Goal: Check status: Check status

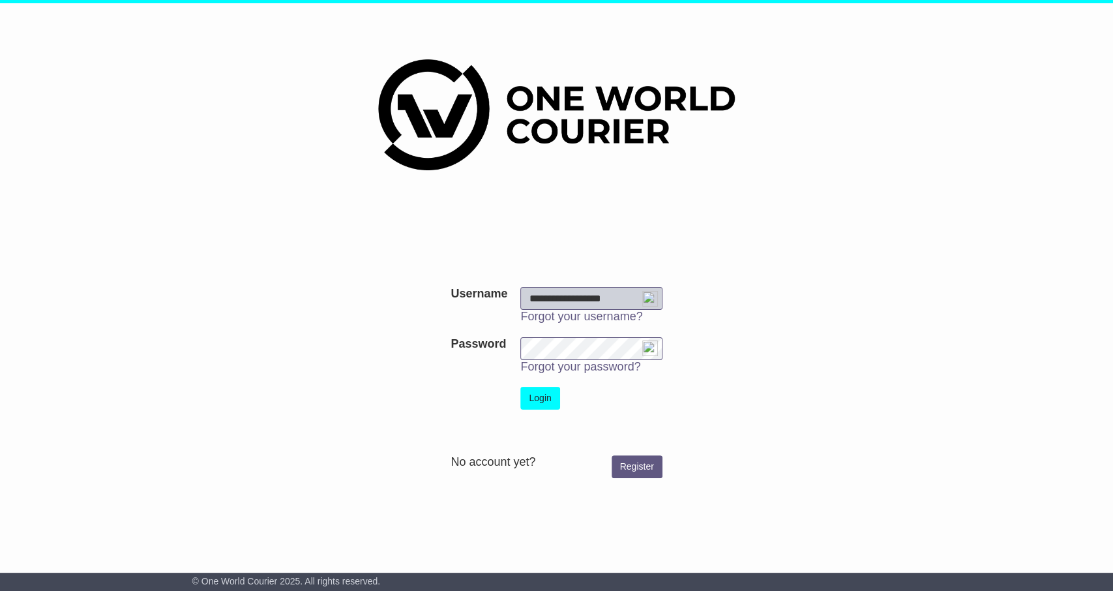
type input "**********"
drag, startPoint x: 551, startPoint y: 386, endPoint x: 548, endPoint y: 392, distance: 6.7
click at [548, 392] on td "Login" at bounding box center [591, 398] width 155 height 36
click at [548, 392] on button "Login" at bounding box center [539, 398] width 39 height 23
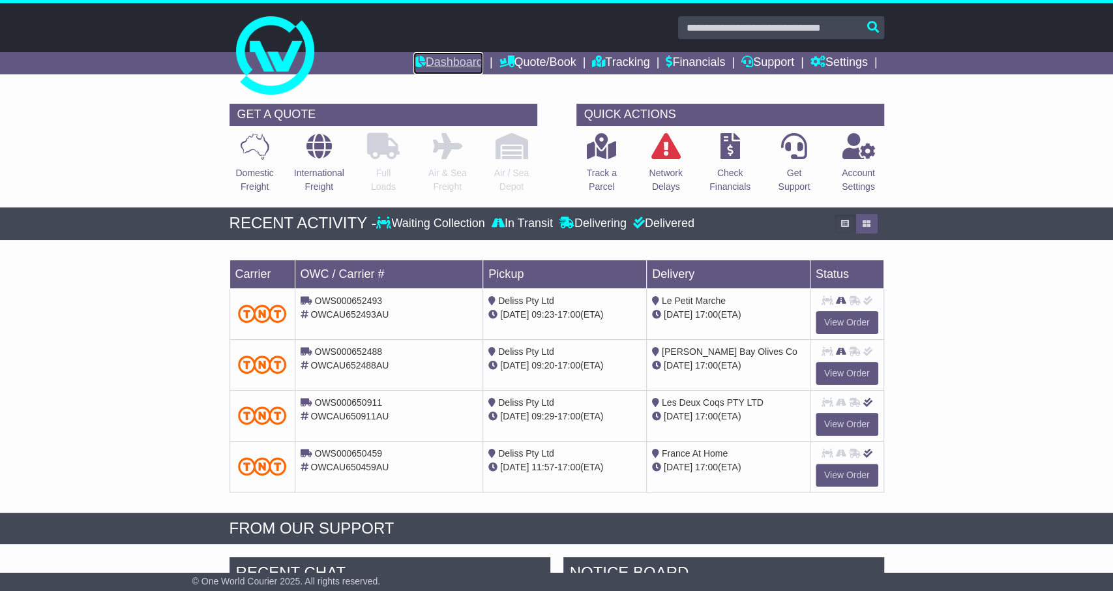
click at [448, 59] on link "Dashboard" at bounding box center [448, 63] width 70 height 22
click at [617, 62] on link "Tracking" at bounding box center [620, 63] width 57 height 22
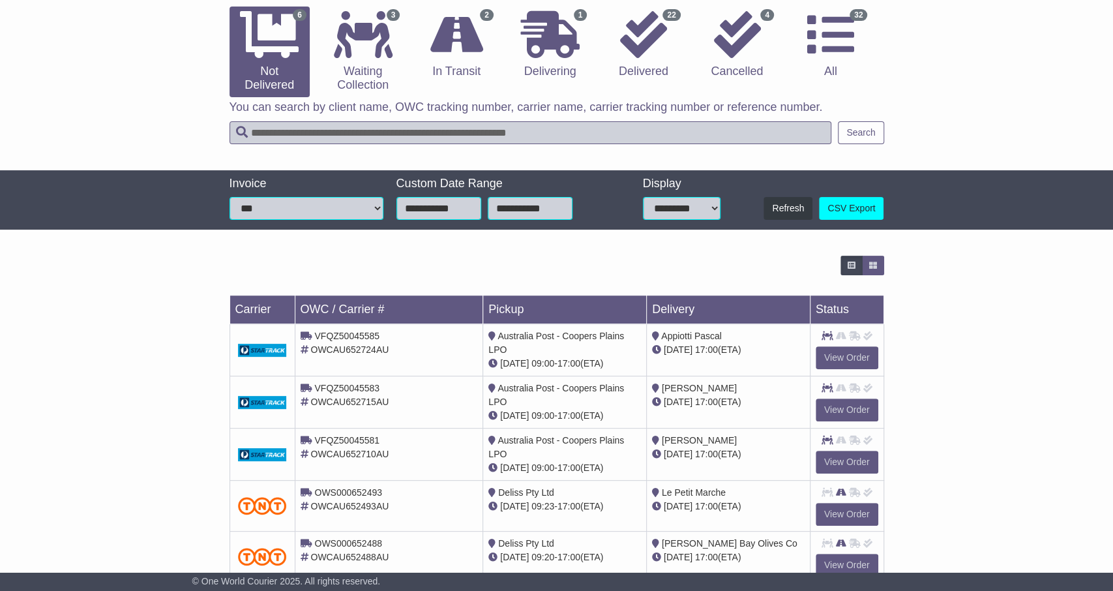
scroll to position [216, 0]
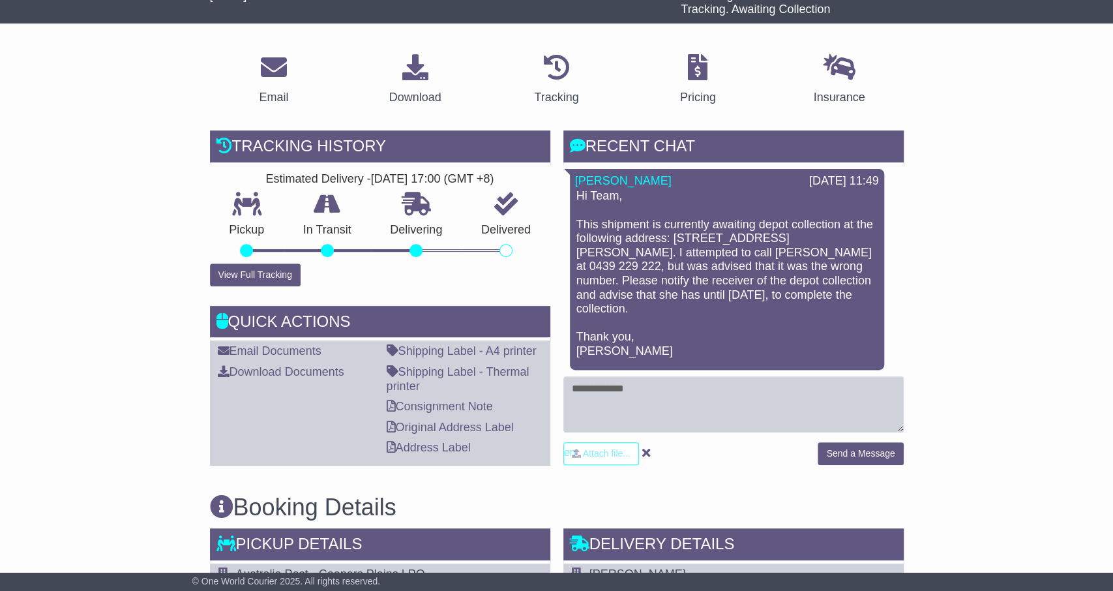
scroll to position [188, 0]
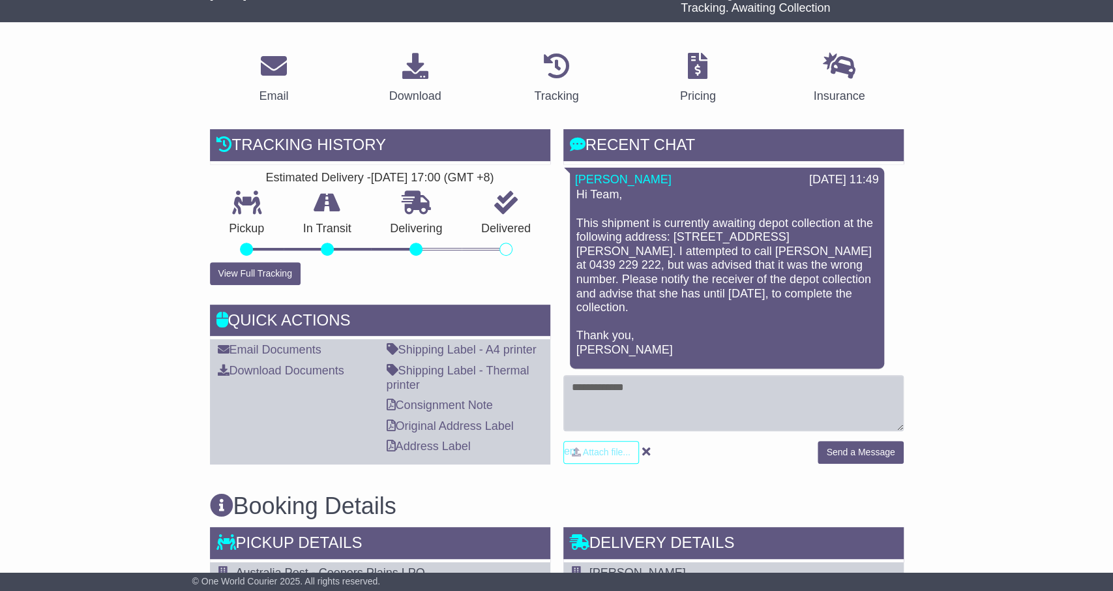
drag, startPoint x: 653, startPoint y: 220, endPoint x: 873, endPoint y: 291, distance: 230.8
click at [873, 291] on p "Hi Team, This shipment is currently awaiting depot collection at the following …" at bounding box center [726, 272] width 301 height 169
copy p "is currently awaiting depot collection at the following address: 18 Brockman St…"
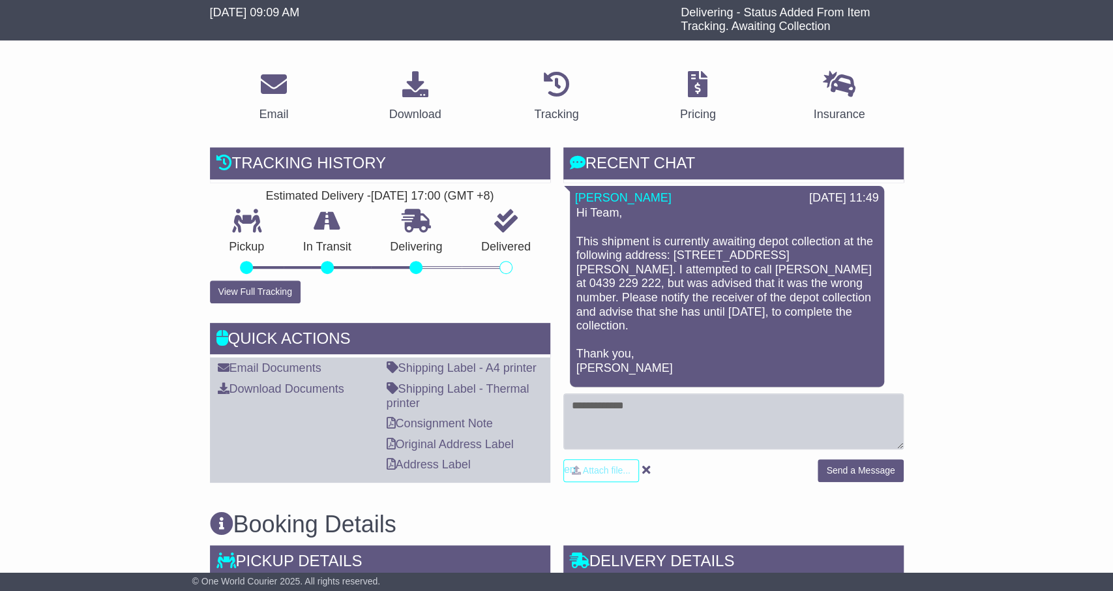
scroll to position [176, 0]
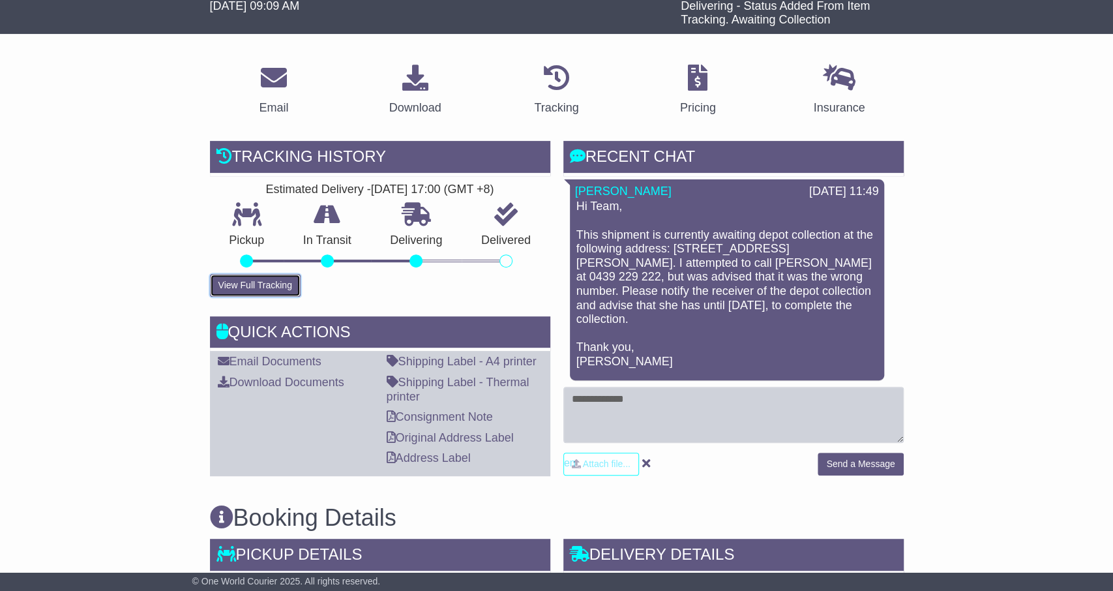
click at [264, 283] on button "View Full Tracking" at bounding box center [255, 285] width 91 height 23
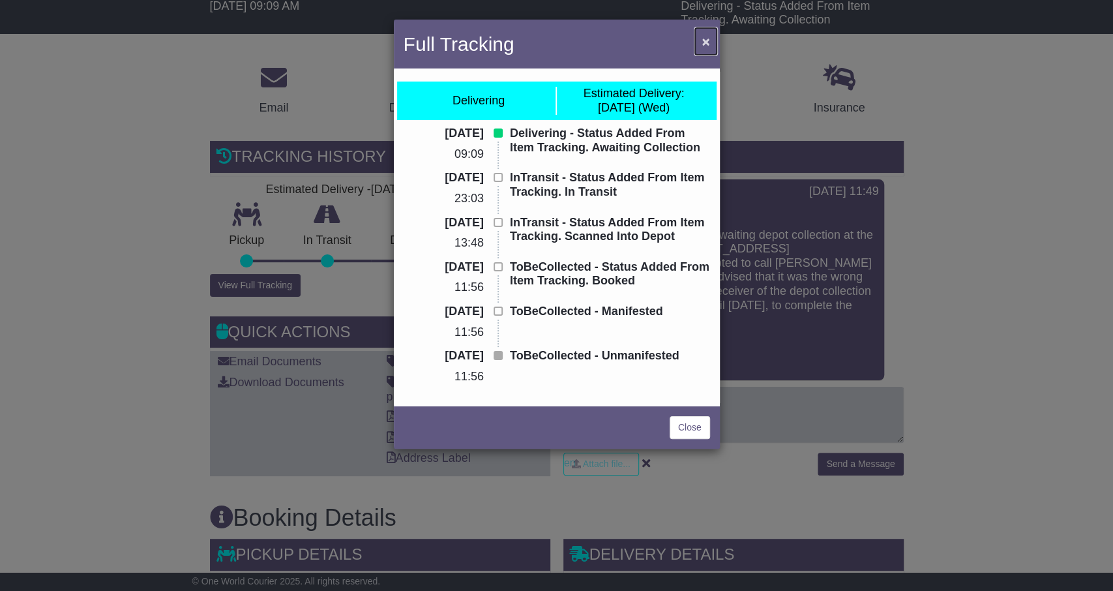
click at [706, 40] on span "×" at bounding box center [706, 41] width 8 height 15
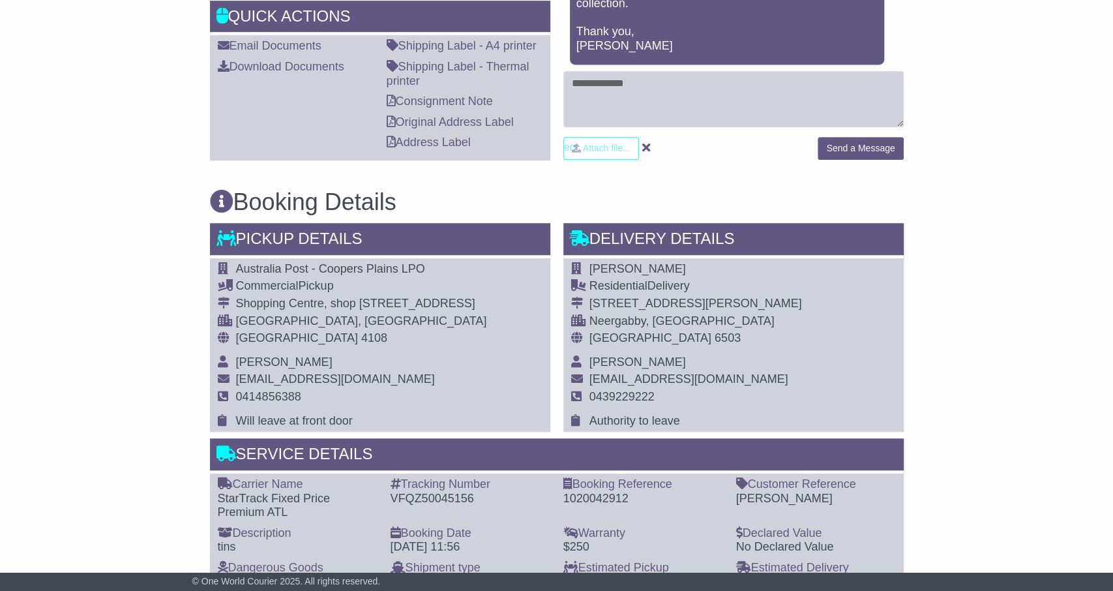
scroll to position [493, 0]
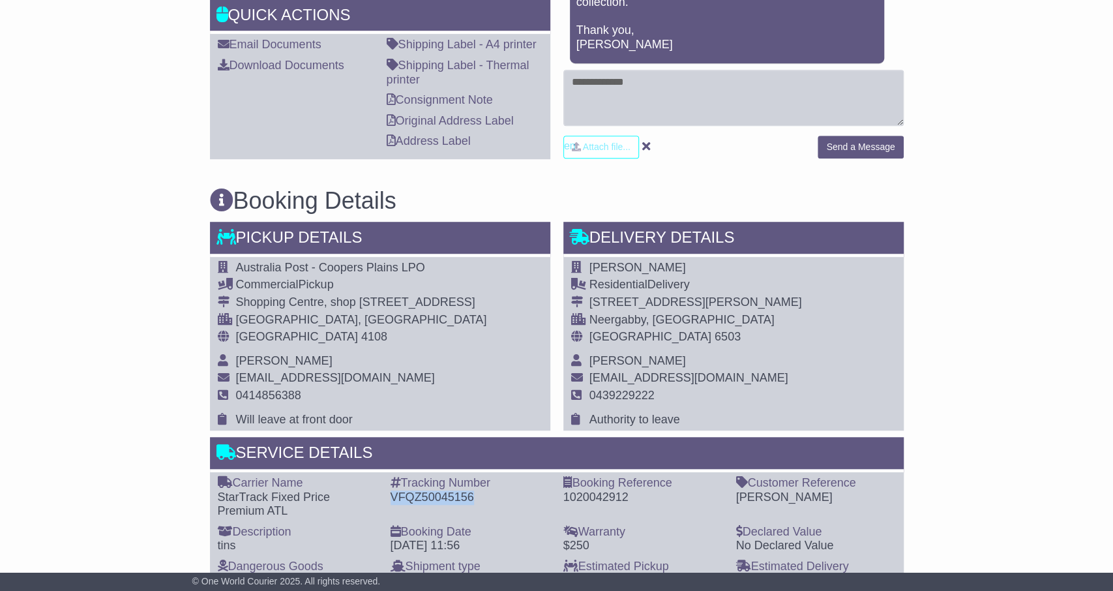
drag, startPoint x: 392, startPoint y: 485, endPoint x: 485, endPoint y: 486, distance: 92.6
click at [485, 490] on div "VFQZ50045156" at bounding box center [471, 497] width 160 height 14
copy div "VFQZ50045156"
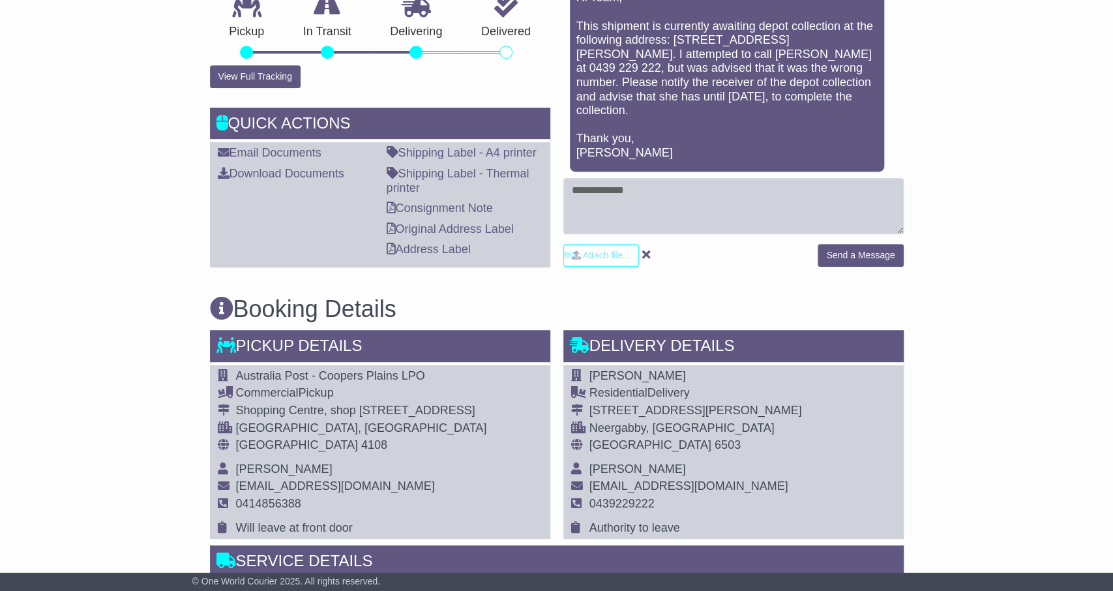
scroll to position [385, 0]
drag, startPoint x: 593, startPoint y: 398, endPoint x: 664, endPoint y: 433, distance: 79.0
click at [664, 433] on tbody "Jorja Colotti Residential Delivery 19 Harriss Road Neergabby, WA Australia 6503…" at bounding box center [686, 452] width 231 height 166
drag, startPoint x: 591, startPoint y: 400, endPoint x: 677, endPoint y: 428, distance: 90.1
click at [677, 428] on tbody "Jorja Colotti Residential Delivery 19 Harriss Road Neergabby, WA Australia 6503…" at bounding box center [686, 452] width 231 height 166
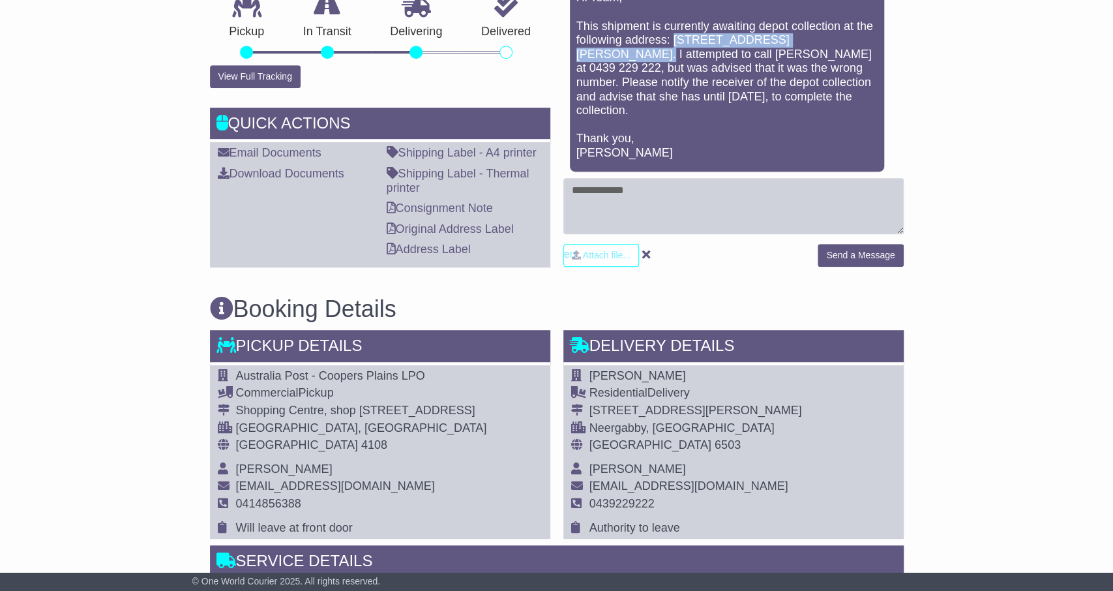
drag, startPoint x: 675, startPoint y: 39, endPoint x: 850, endPoint y: 42, distance: 174.8
click at [850, 42] on p "Hi Team, This shipment is currently awaiting depot collection at the following …" at bounding box center [726, 75] width 301 height 169
copy p "18 Brockman St, Gingin WA 6503"
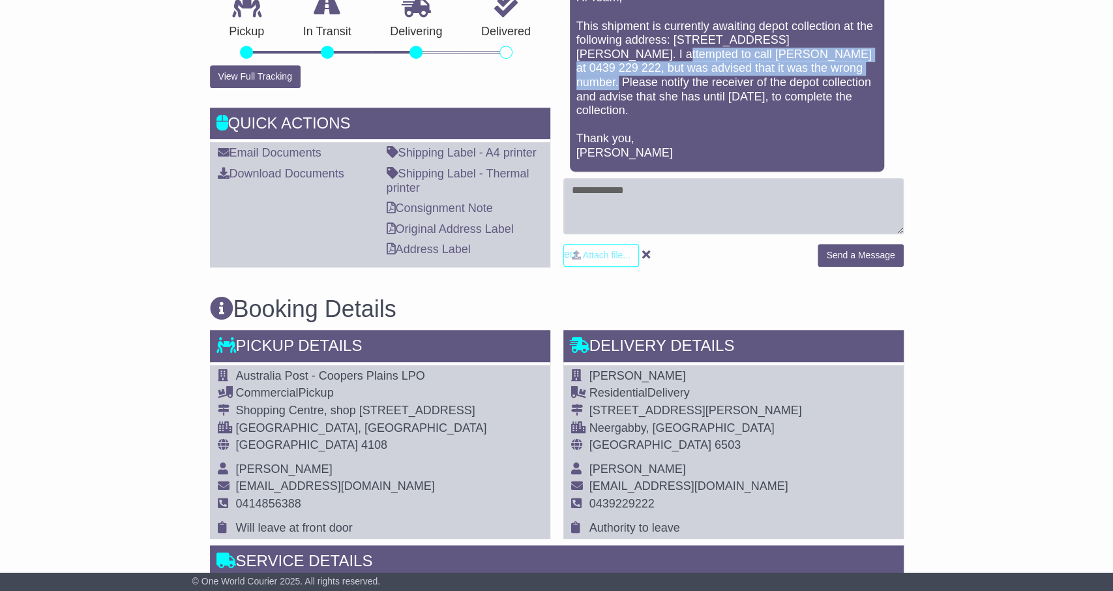
drag, startPoint x: 576, startPoint y: 52, endPoint x: 771, endPoint y: 67, distance: 195.5
click at [771, 67] on p "Hi Team, This shipment is currently awaiting depot collection at the following …" at bounding box center [726, 75] width 301 height 169
copy p "attempted to call Jorja Colotti at 0439 229 222, but was advised that it was th…"
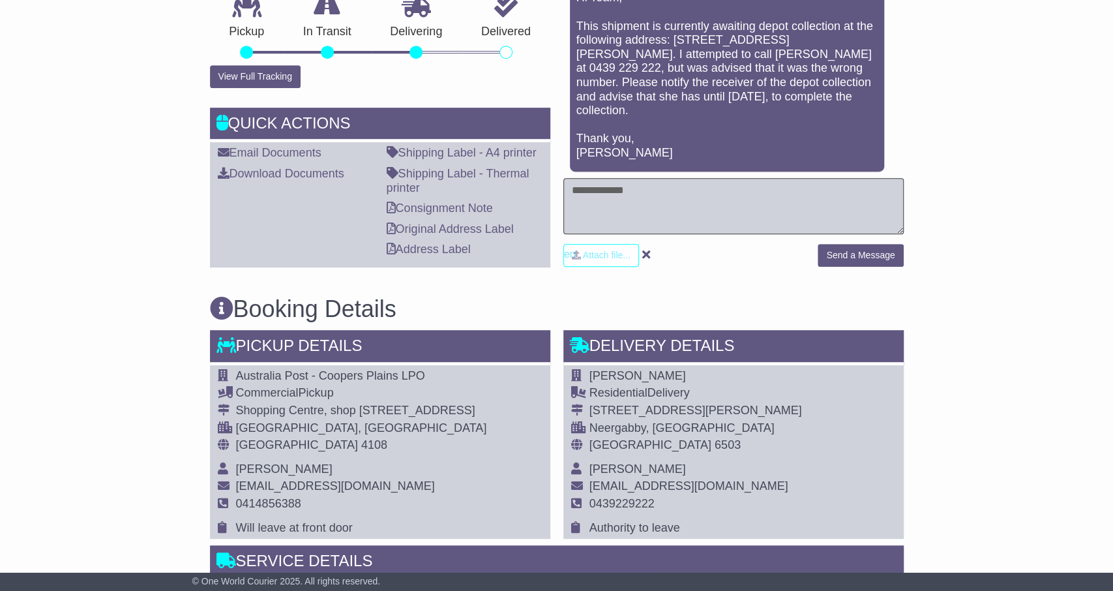
click at [686, 193] on textarea at bounding box center [733, 206] width 340 height 56
click at [719, 23] on p "Hi Team, This shipment is currently awaiting depot collection at the following …" at bounding box center [726, 75] width 301 height 169
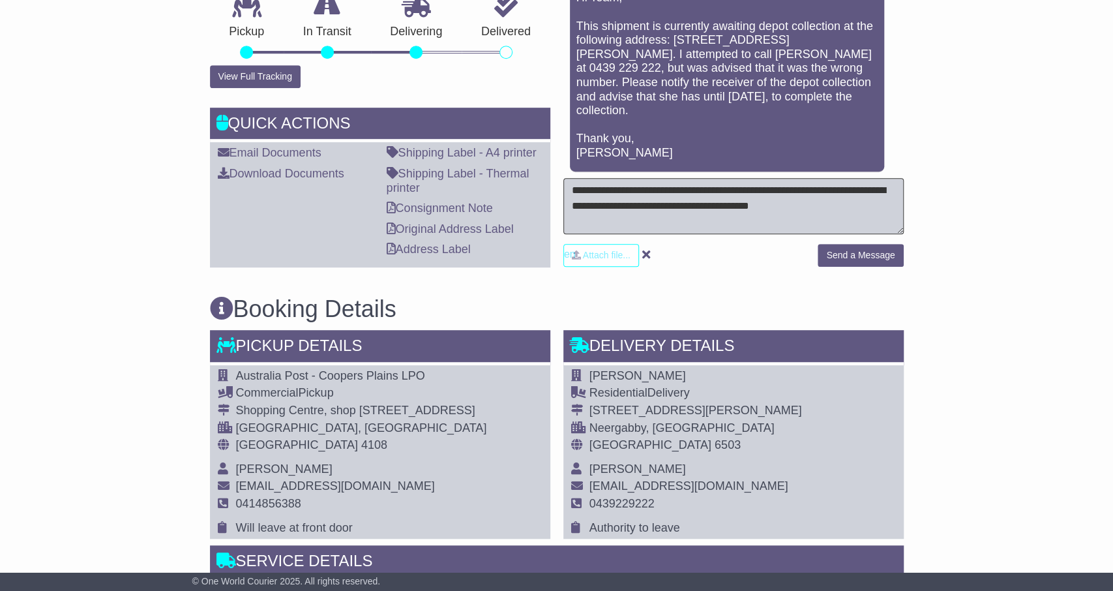
click at [852, 190] on textarea "**********" at bounding box center [733, 206] width 340 height 56
click at [680, 178] on textarea "**********" at bounding box center [733, 206] width 340 height 56
click at [808, 193] on textarea "**********" at bounding box center [733, 206] width 340 height 56
click at [823, 192] on textarea "**********" at bounding box center [733, 206] width 340 height 56
click at [731, 206] on textarea "**********" at bounding box center [733, 206] width 340 height 56
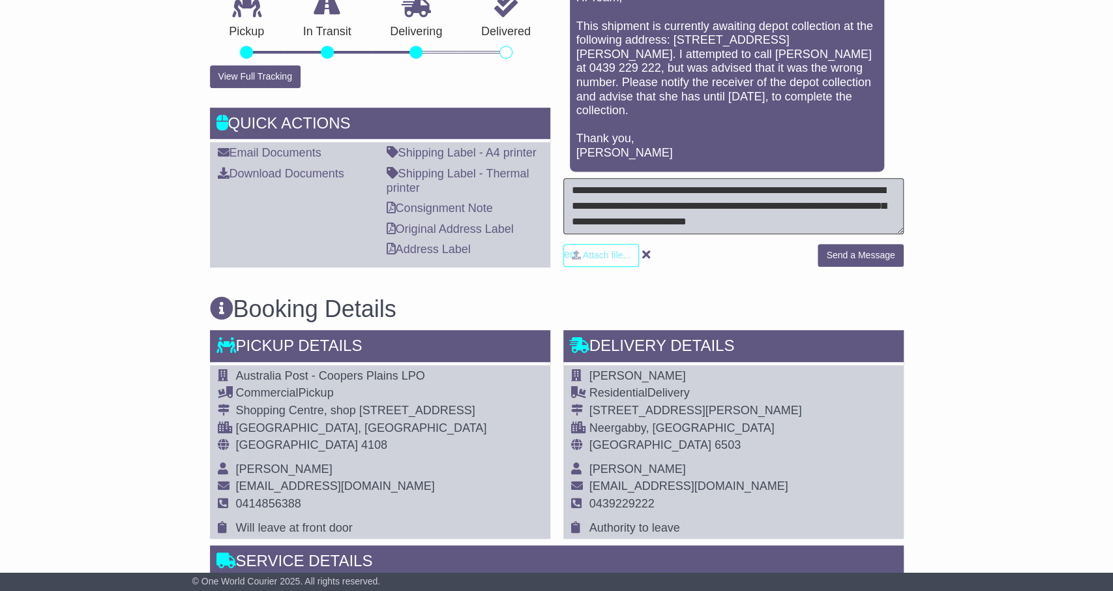
drag, startPoint x: 692, startPoint y: 209, endPoint x: 842, endPoint y: 199, distance: 150.3
click at [842, 199] on textarea "**********" at bounding box center [733, 206] width 340 height 56
click at [870, 214] on textarea "**********" at bounding box center [733, 206] width 340 height 56
type textarea "**********"
click at [850, 245] on button "Send a Message" at bounding box center [860, 255] width 85 height 23
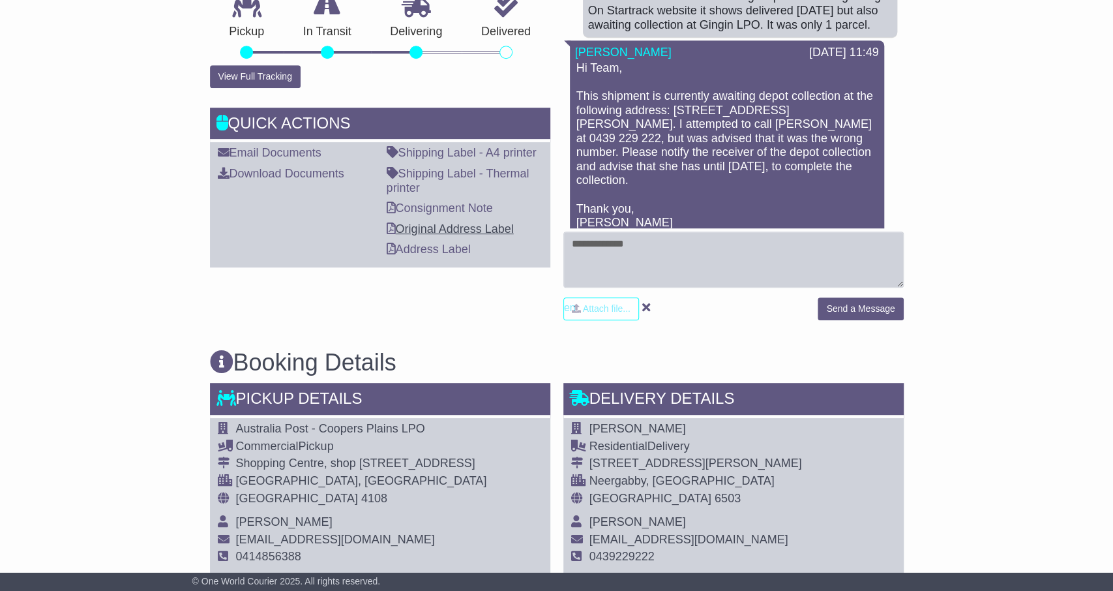
scroll to position [0, 0]
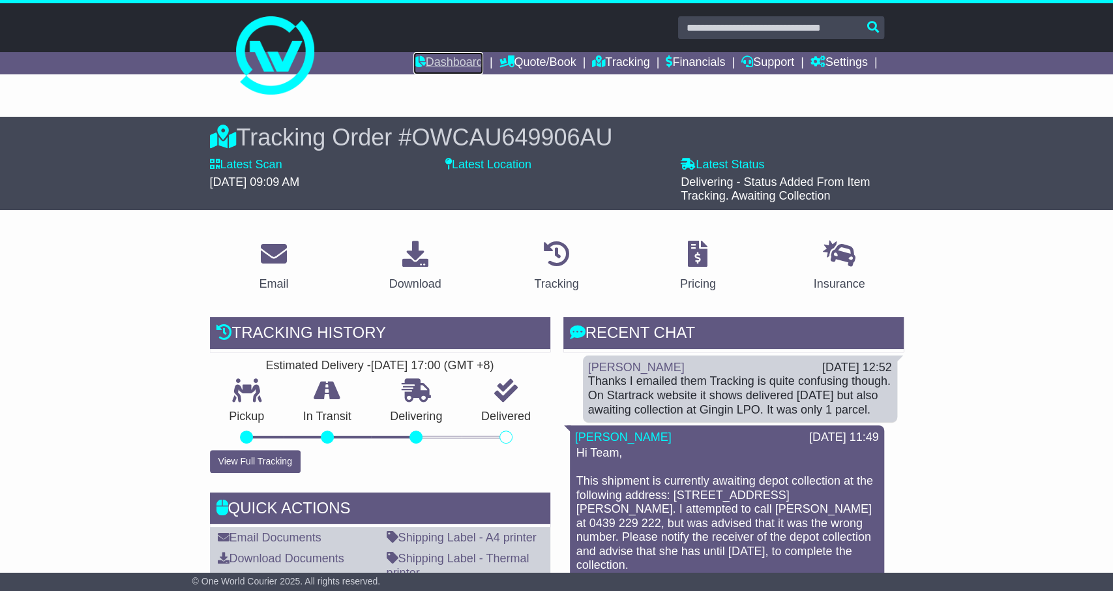
click at [415, 65] on link "Dashboard" at bounding box center [448, 63] width 70 height 22
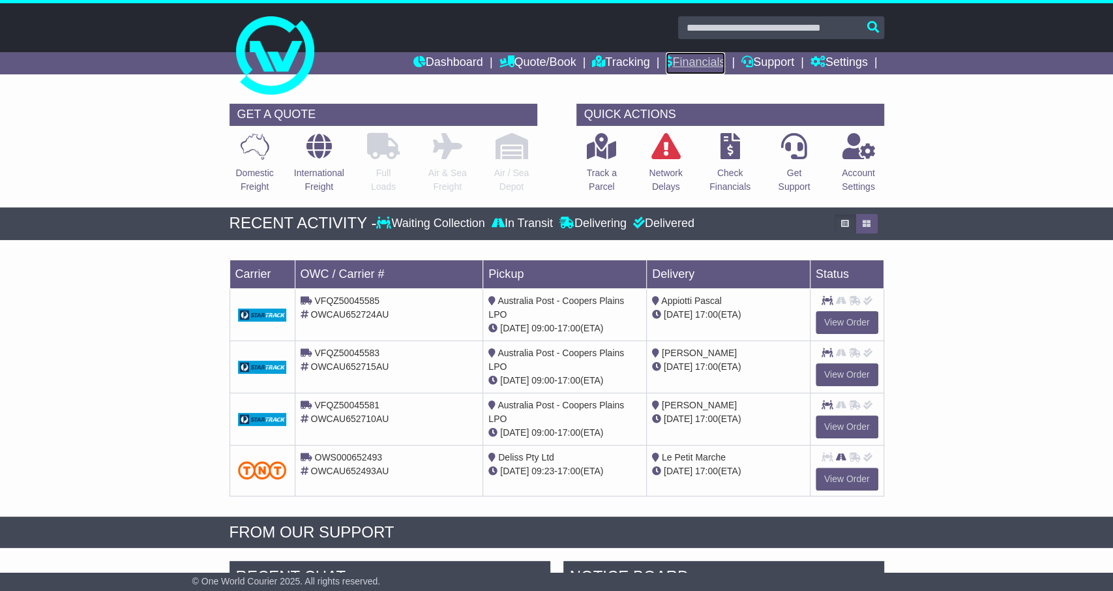
click at [708, 62] on link "Financials" at bounding box center [695, 63] width 59 height 22
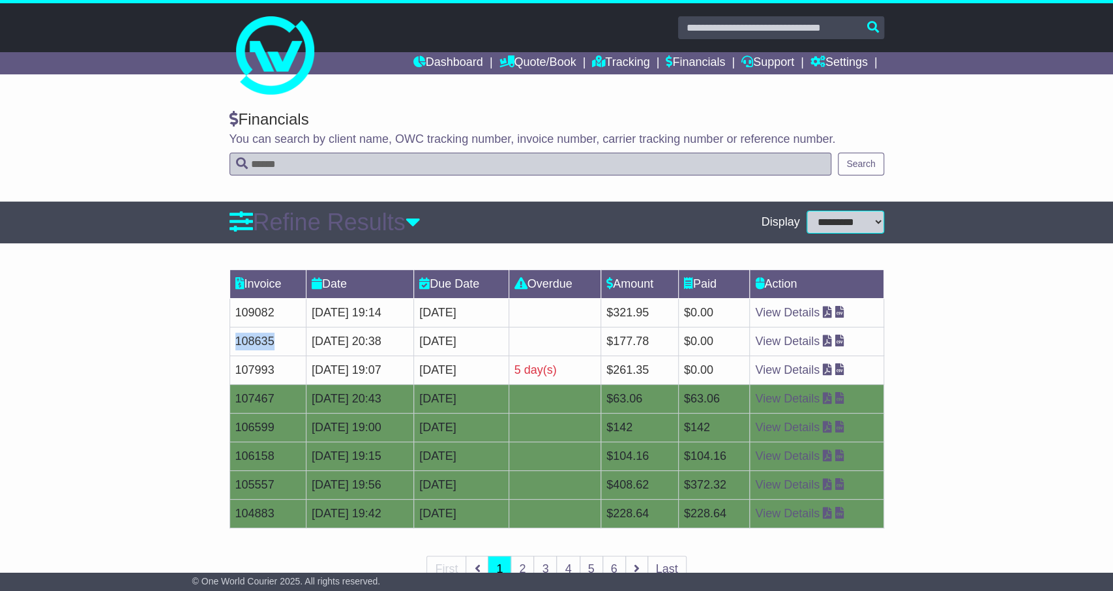
drag, startPoint x: 276, startPoint y: 338, endPoint x: 221, endPoint y: 333, distance: 55.0
click at [221, 333] on div "Invoice Date Due Date Overdue Amount Paid Action 109082 25 Sep 2025 19:14 [DATE…" at bounding box center [556, 435] width 1113 height 344
copy td "108635"
drag, startPoint x: 275, startPoint y: 367, endPoint x: 224, endPoint y: 364, distance: 50.3
click at [224, 364] on div "Invoice Date Due Date Overdue Amount Paid Action 109082 25 Sep 2025 19:14 [DATE…" at bounding box center [557, 435] width 668 height 344
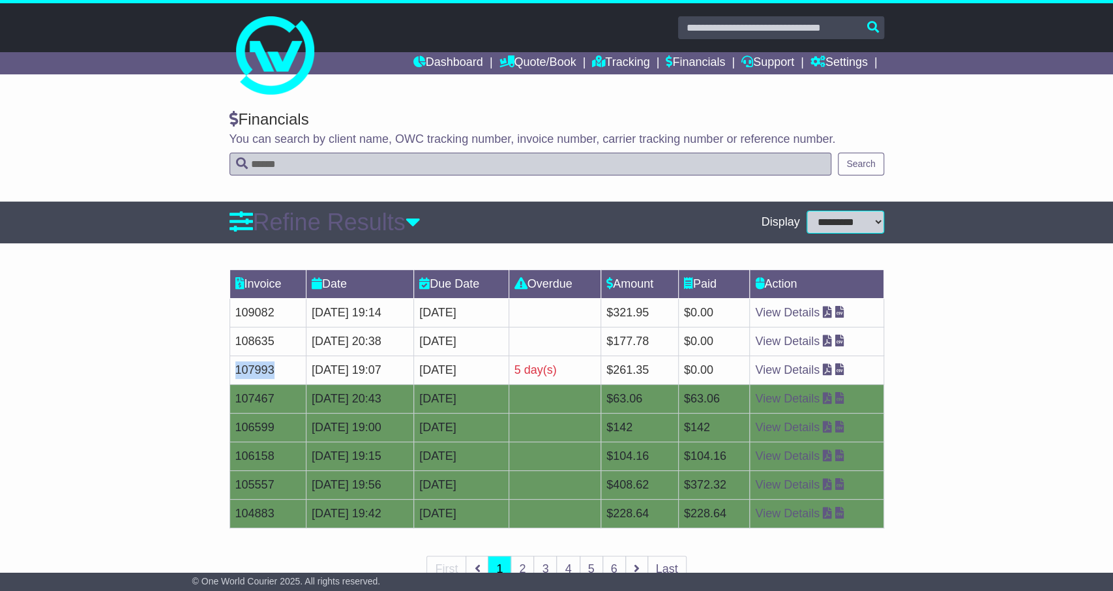
copy td "107993"
click at [832, 370] on icon at bounding box center [827, 369] width 9 height 12
click at [438, 67] on link "Dashboard" at bounding box center [448, 63] width 70 height 22
